Goal: Transaction & Acquisition: Purchase product/service

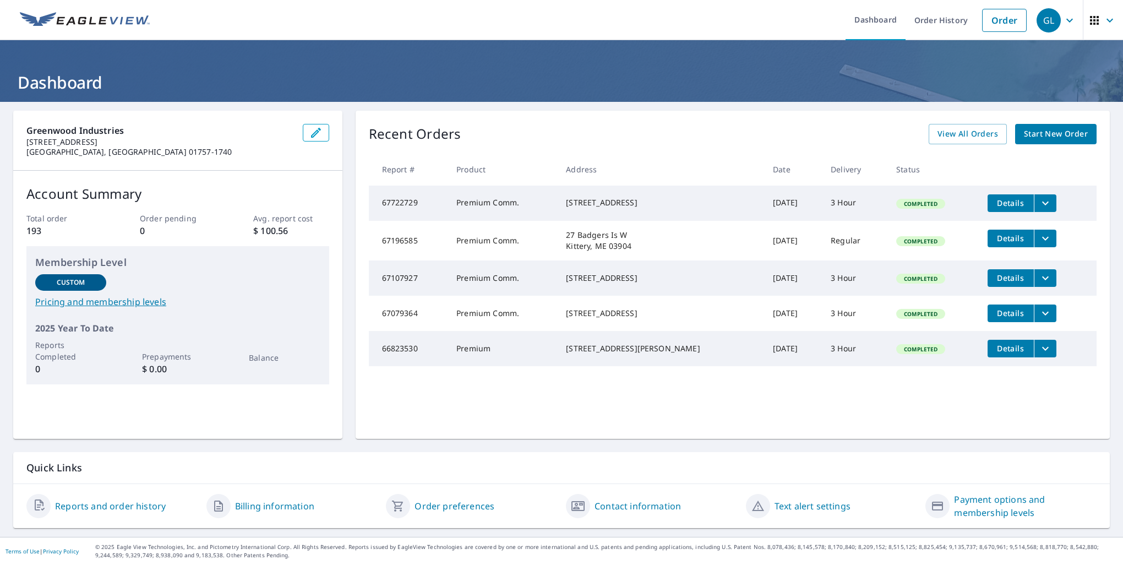
click at [1050, 132] on span "Start New Order" at bounding box center [1056, 134] width 64 height 14
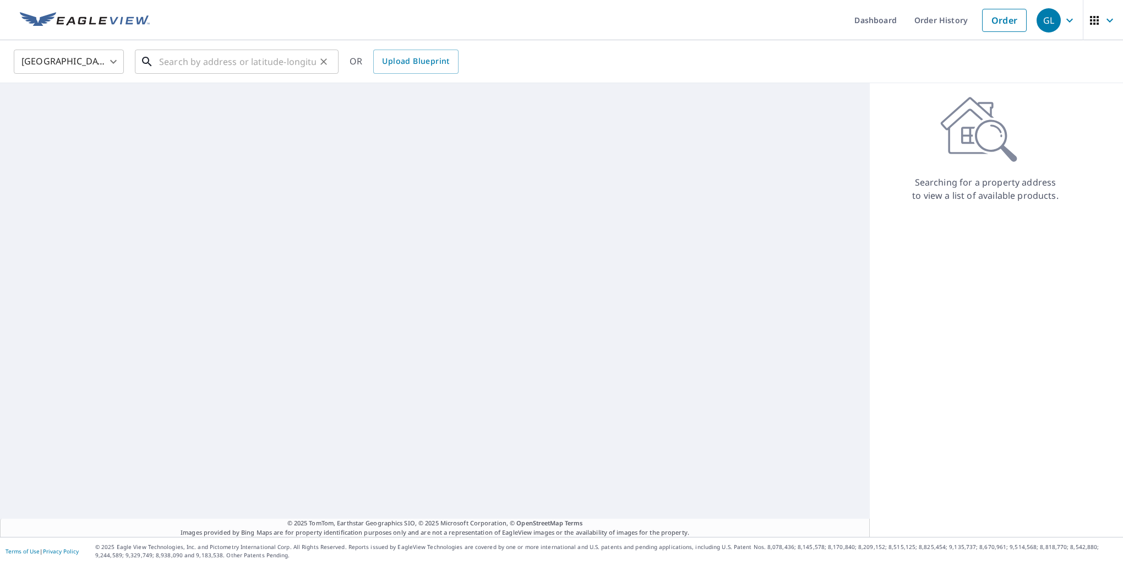
click at [168, 69] on input "text" at bounding box center [237, 61] width 157 height 31
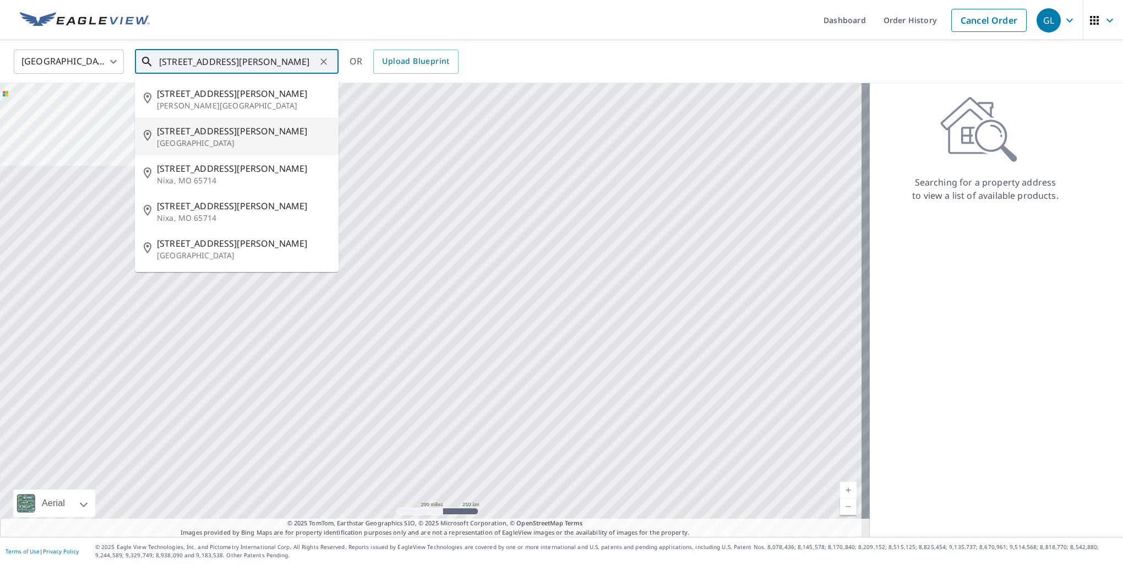
click at [197, 132] on span "[STREET_ADDRESS][PERSON_NAME]" at bounding box center [243, 130] width 173 height 13
type input "[STREET_ADDRESS][PERSON_NAME]"
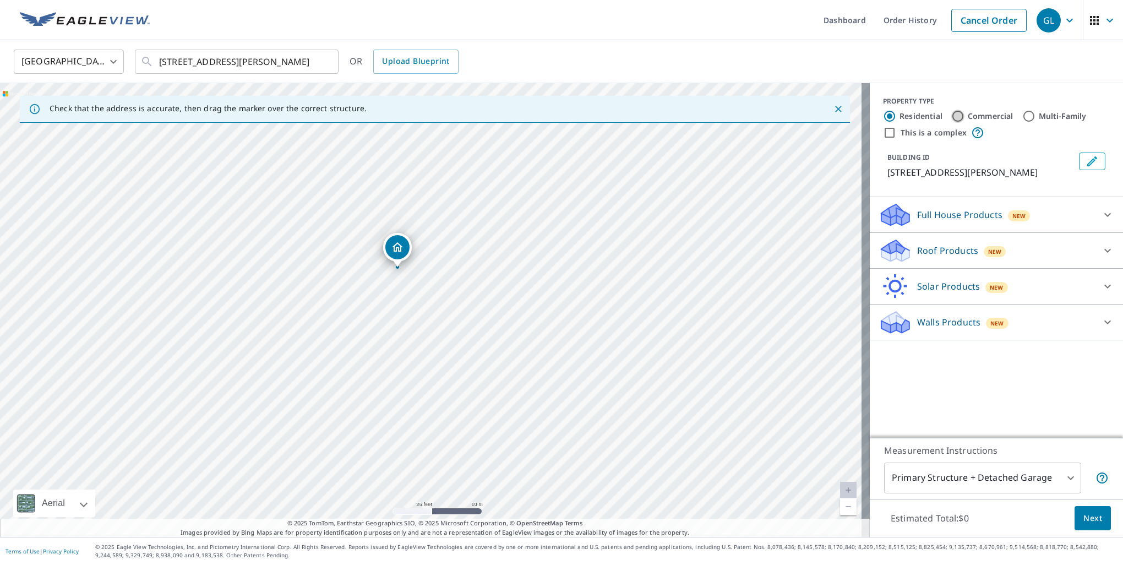
click at [952, 115] on input "Commercial" at bounding box center [958, 116] width 13 height 13
radio input "true"
type input "4"
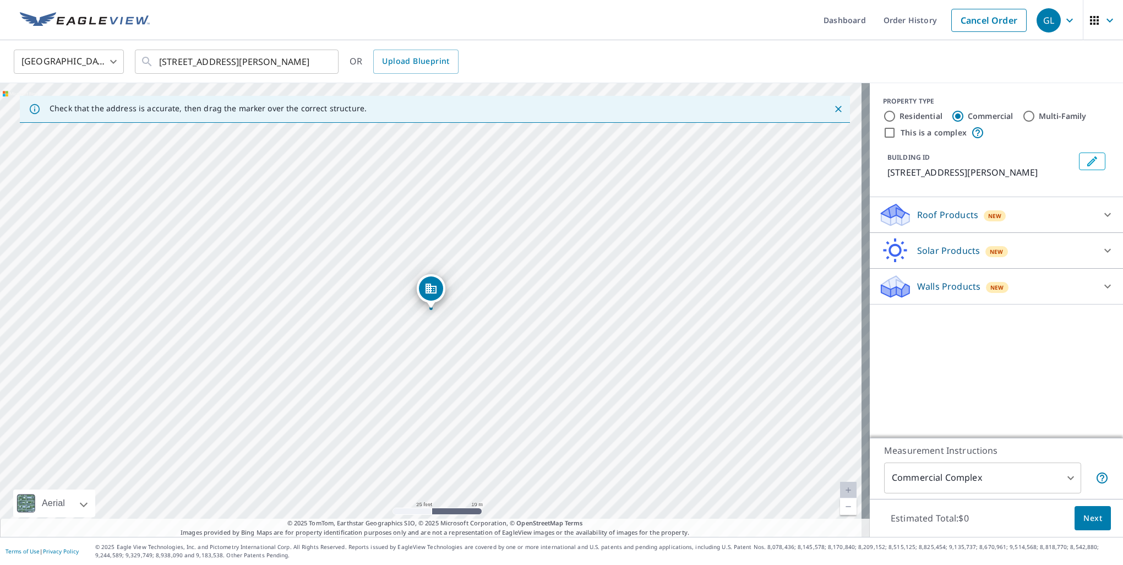
click at [1101, 221] on icon at bounding box center [1107, 214] width 13 height 13
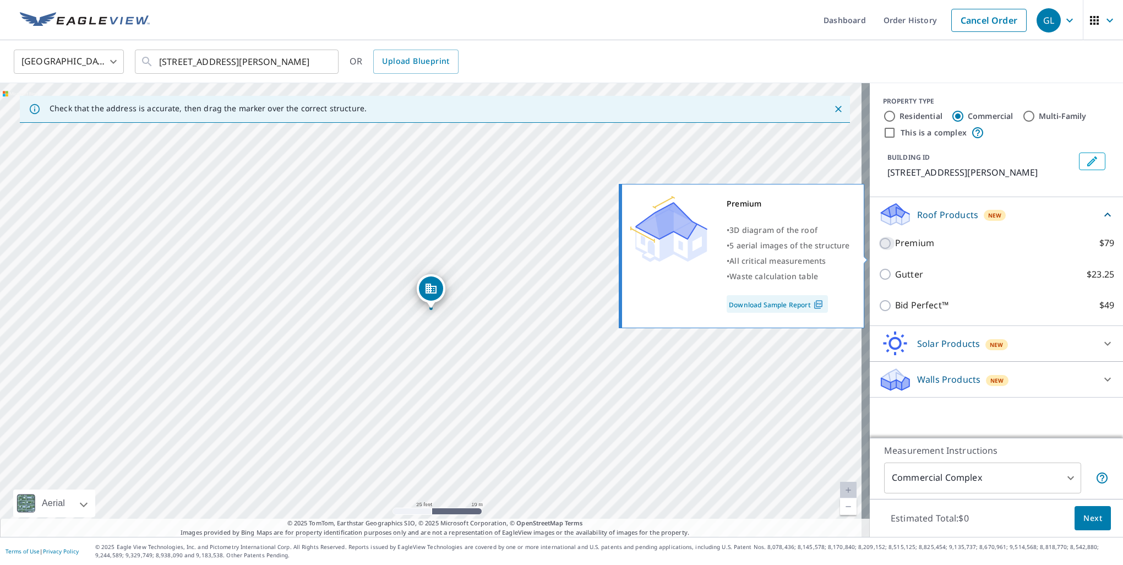
click at [879, 250] on input "Premium $79" at bounding box center [887, 243] width 17 height 13
checkbox input "true"
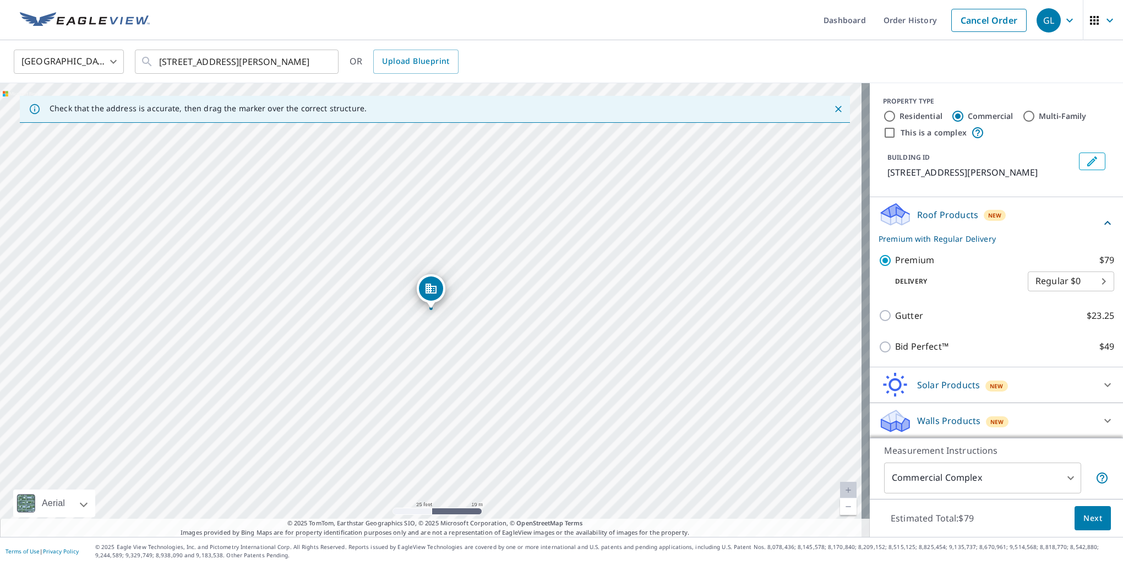
click at [1086, 294] on body "GL GL Dashboard Order History Cancel Order GL [GEOGRAPHIC_DATA] [GEOGRAPHIC_DAT…" at bounding box center [561, 282] width 1123 height 565
click at [1051, 312] on li "Express $26.5" at bounding box center [1055, 314] width 86 height 20
type input "4"
click at [1090, 515] on span "Next" at bounding box center [1093, 519] width 19 height 14
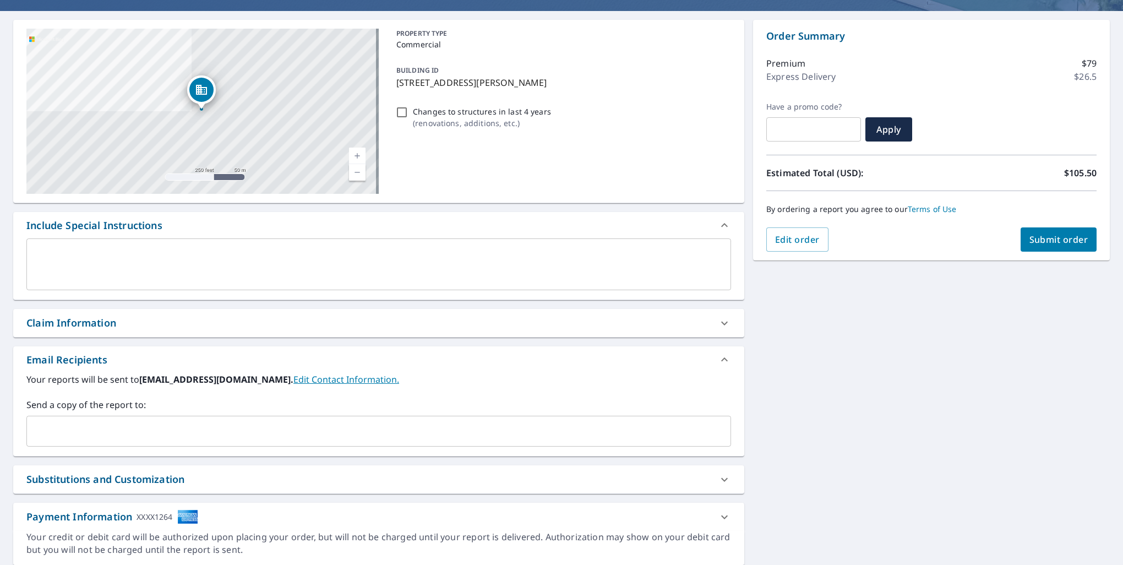
scroll to position [110, 0]
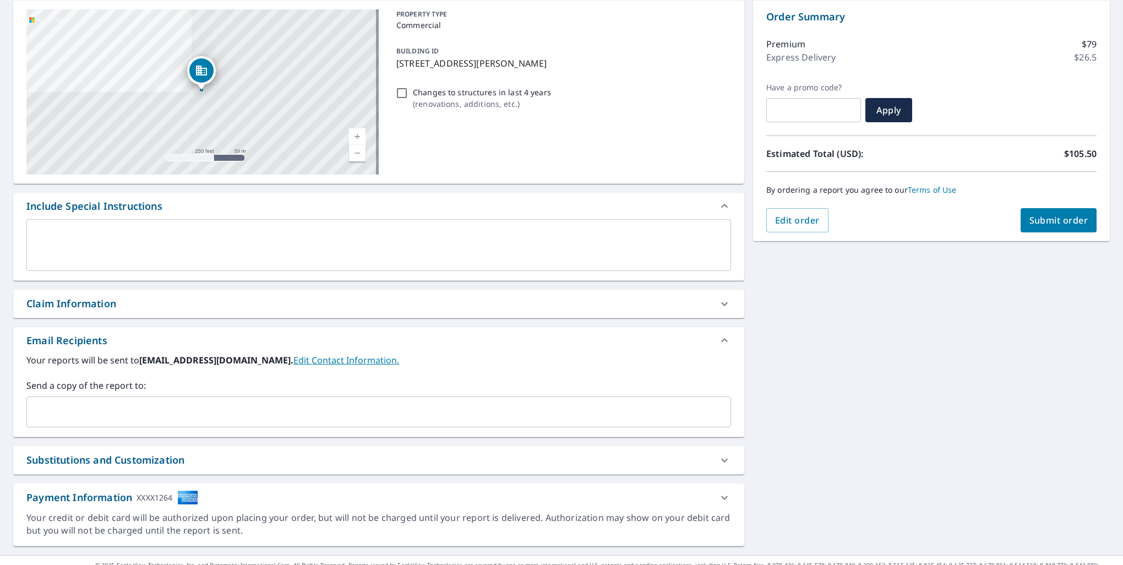
click at [57, 403] on input "text" at bounding box center [370, 411] width 678 height 21
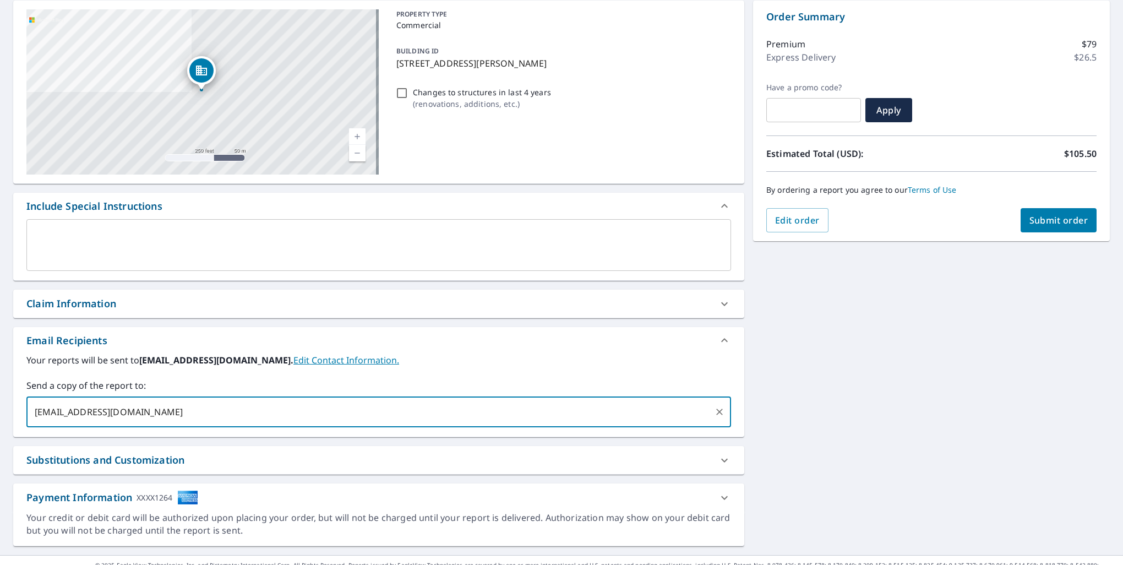
type input "[EMAIL_ADDRESS][DOMAIN_NAME]"
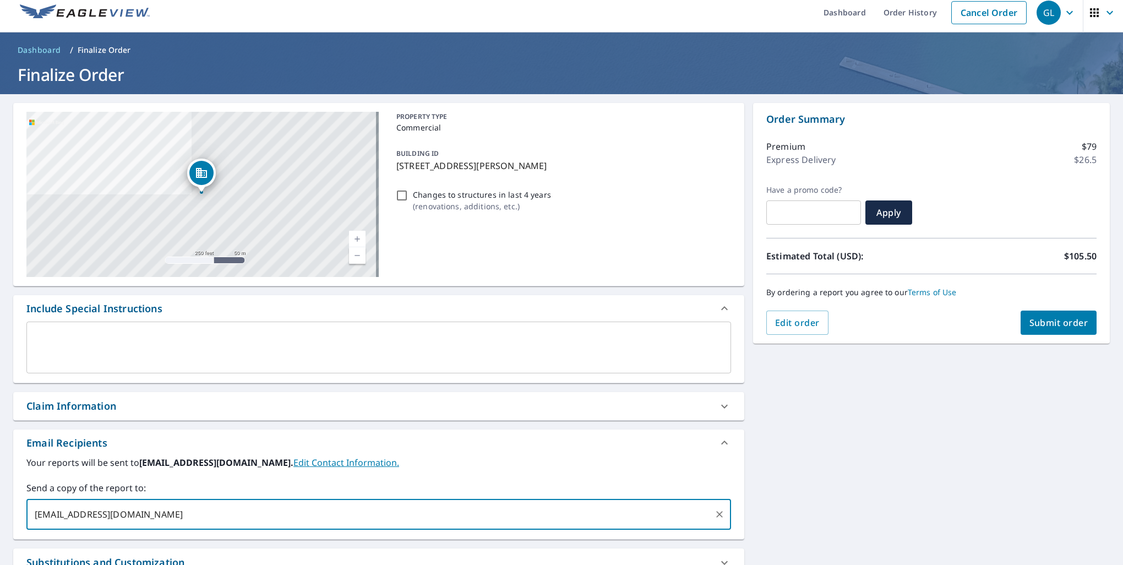
scroll to position [0, 0]
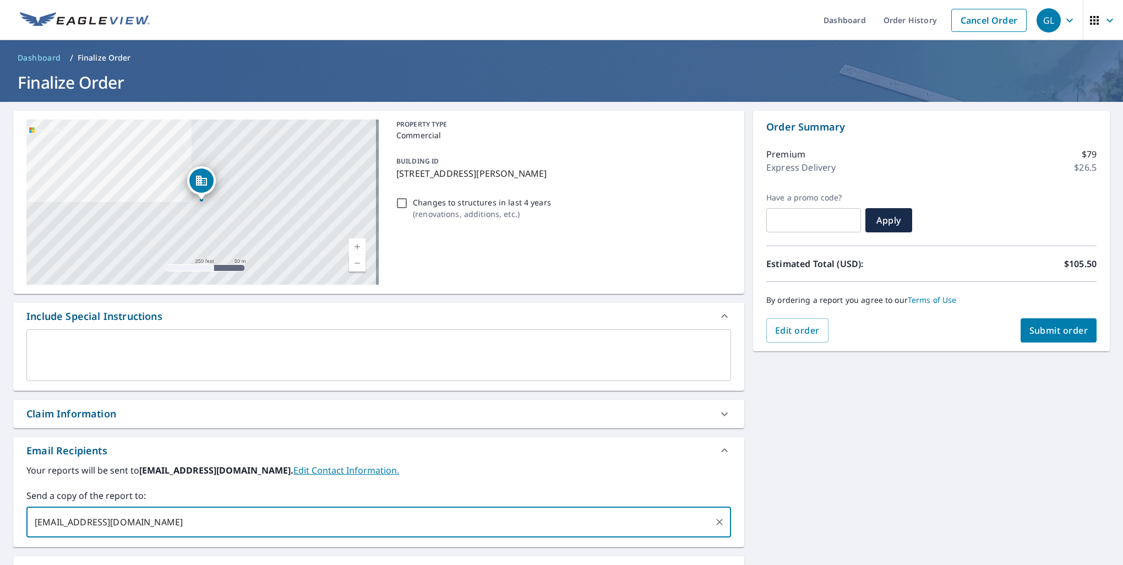
drag, startPoint x: 186, startPoint y: 520, endPoint x: 31, endPoint y: 523, distance: 154.7
click at [31, 523] on input "[EMAIL_ADDRESS][DOMAIN_NAME]" at bounding box center [370, 522] width 678 height 21
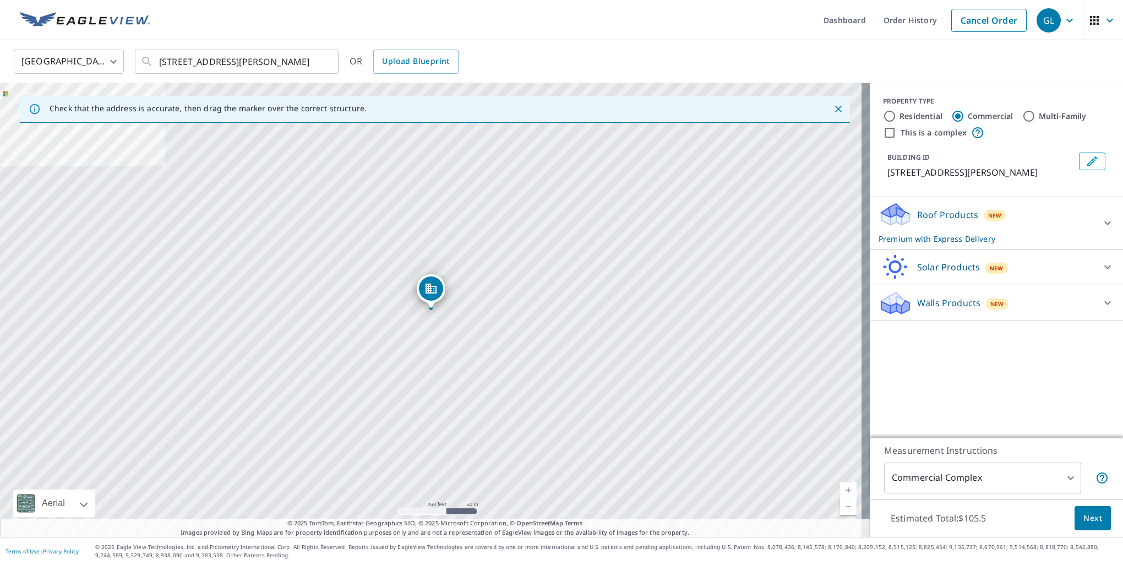
click at [1105, 230] on icon at bounding box center [1107, 222] width 13 height 13
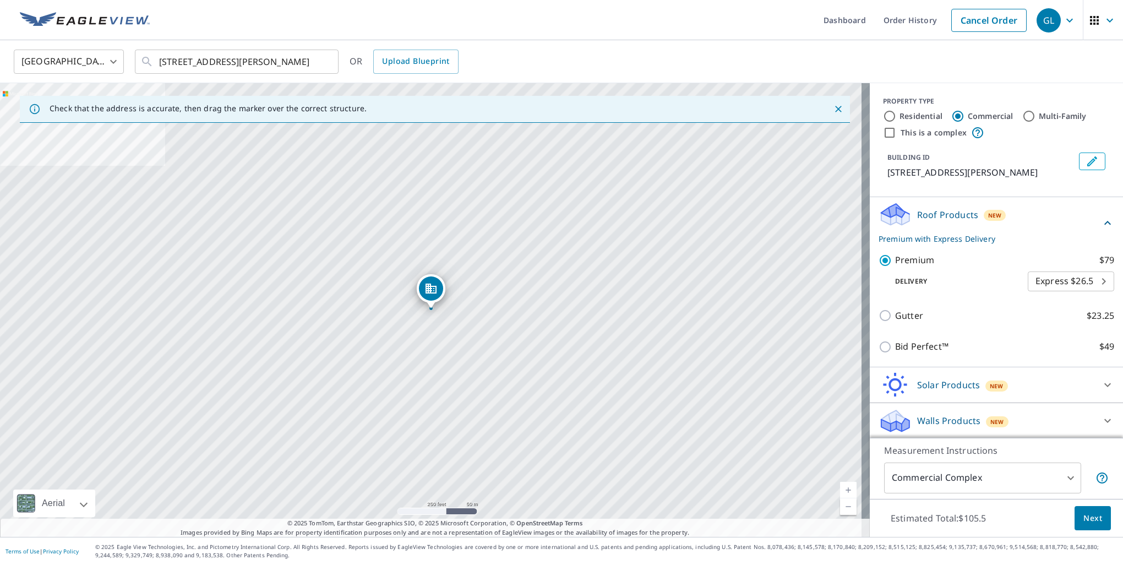
click at [1090, 293] on body "GL GL Dashboard Order History Cancel Order GL [GEOGRAPHIC_DATA] [GEOGRAPHIC_DAT…" at bounding box center [561, 282] width 1123 height 565
click at [1041, 312] on li "3 Hour $37" at bounding box center [1055, 314] width 86 height 20
type input "7"
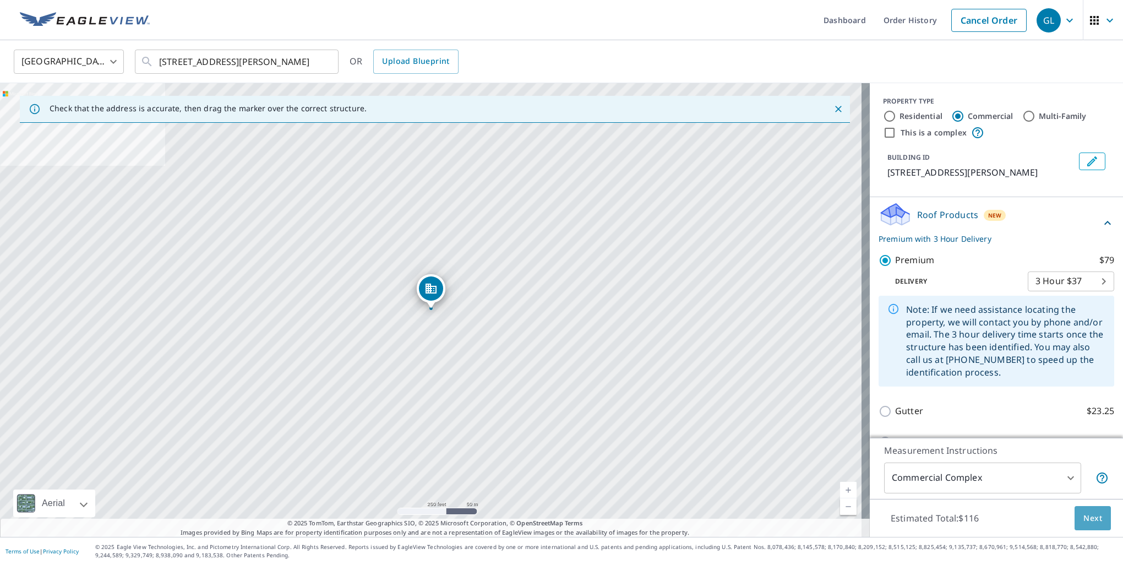
click at [1084, 513] on span "Next" at bounding box center [1093, 519] width 19 height 14
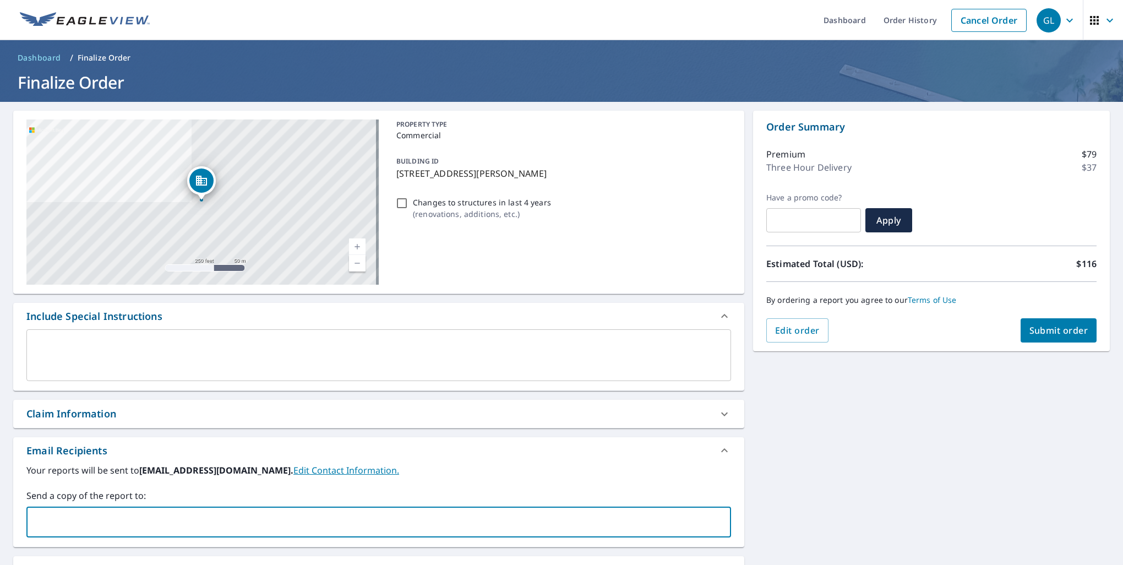
paste input "[EMAIL_ADDRESS][DOMAIN_NAME]"
type input "[EMAIL_ADDRESS][DOMAIN_NAME]"
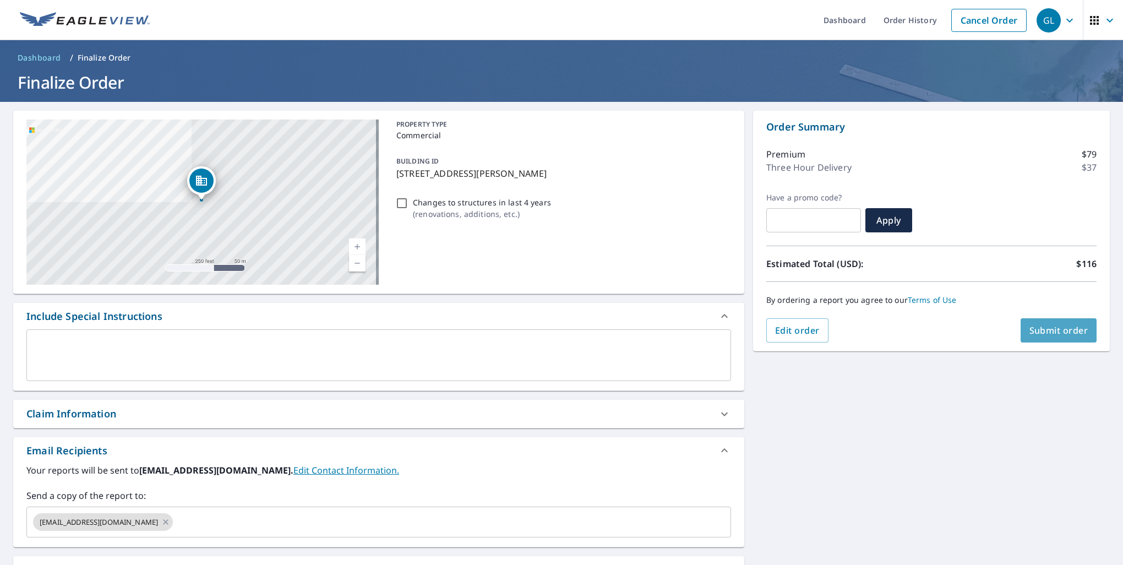
click at [1066, 328] on span "Submit order" at bounding box center [1059, 330] width 59 height 12
